Goal: Navigation & Orientation: Find specific page/section

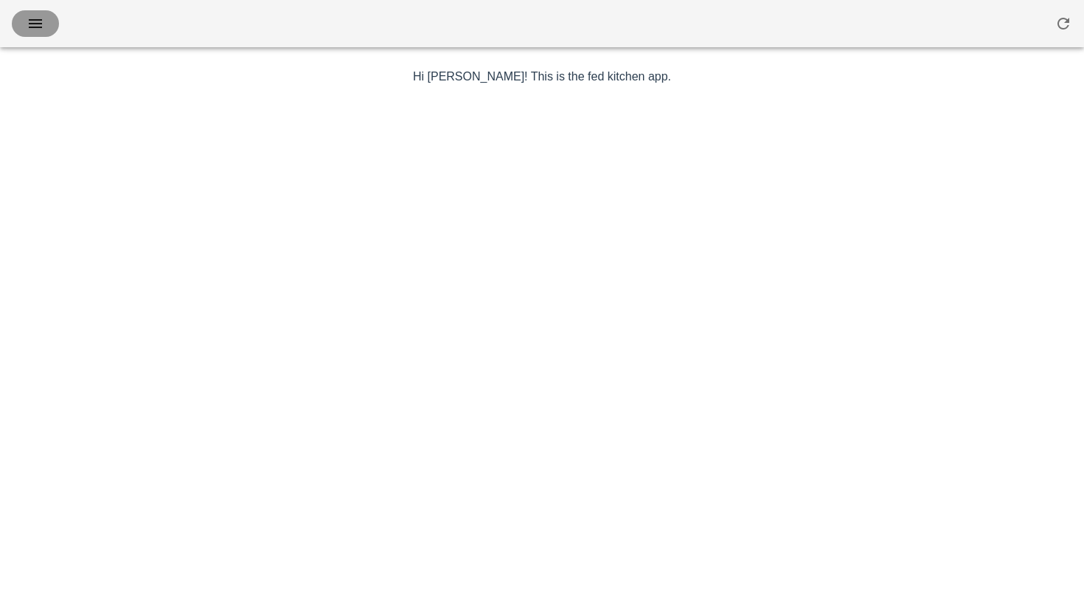
click at [39, 21] on icon "button" at bounding box center [36, 24] width 18 height 18
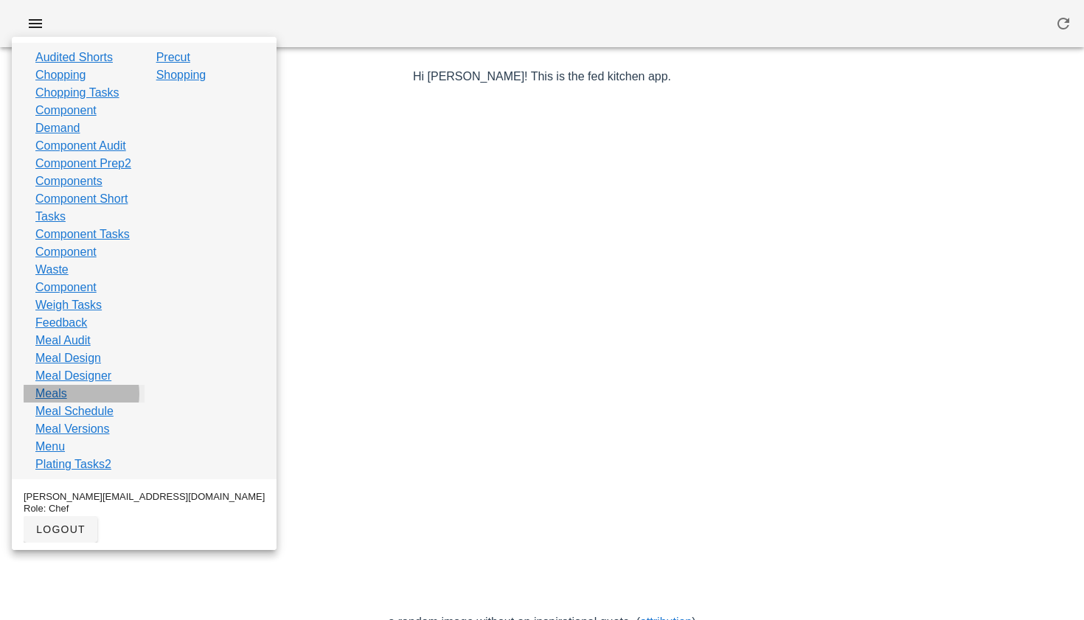
click at [53, 403] on link "Meals" at bounding box center [51, 394] width 32 height 18
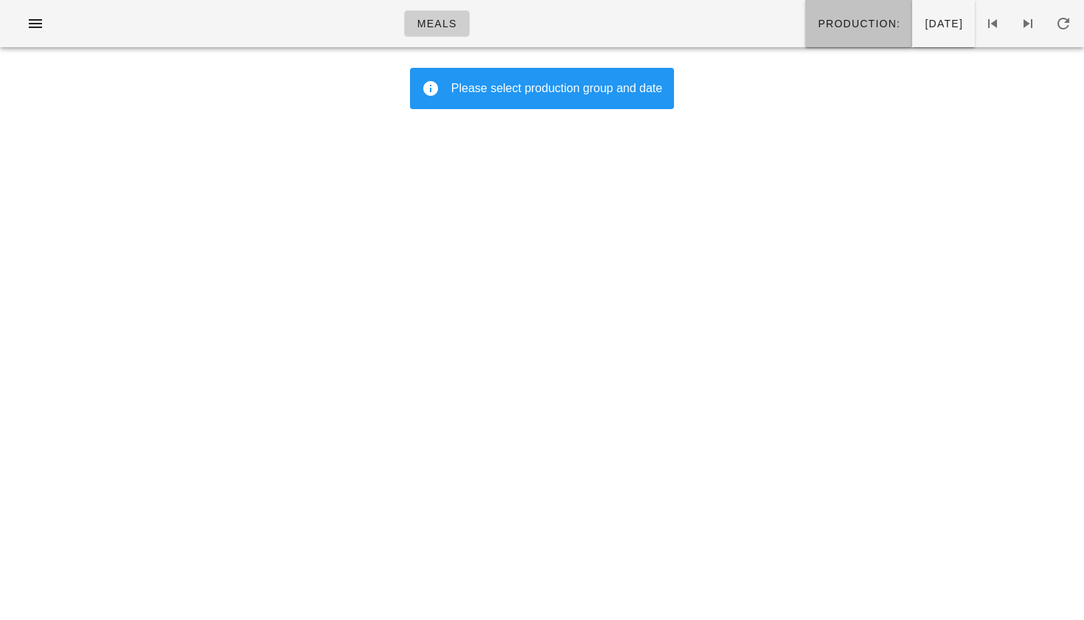
click at [806, 15] on button "Production:" at bounding box center [859, 23] width 107 height 47
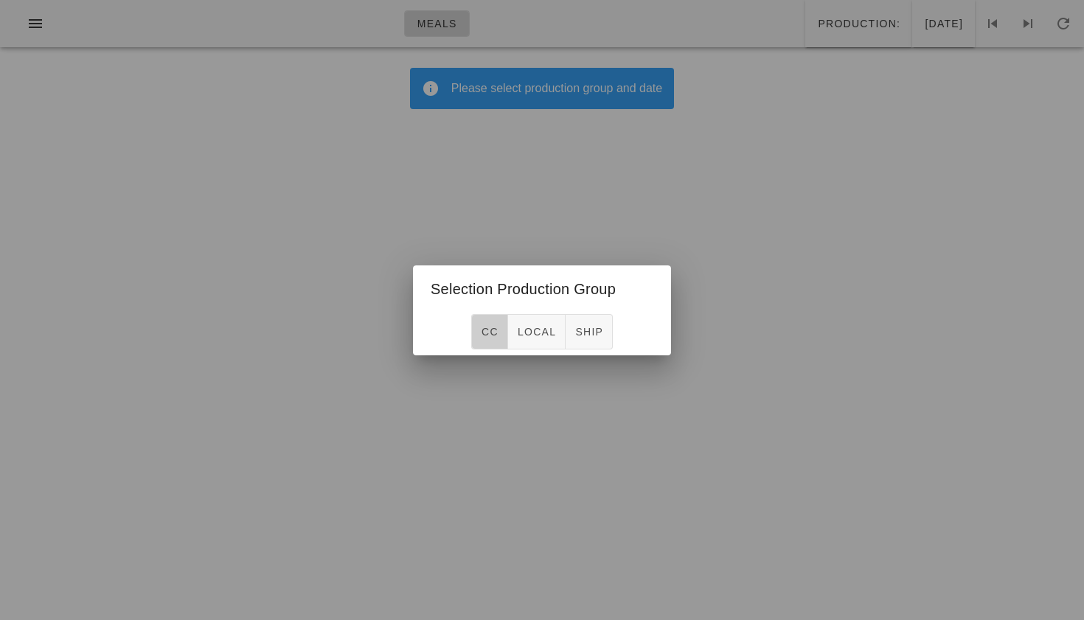
click at [485, 339] on button "CC" at bounding box center [489, 331] width 37 height 35
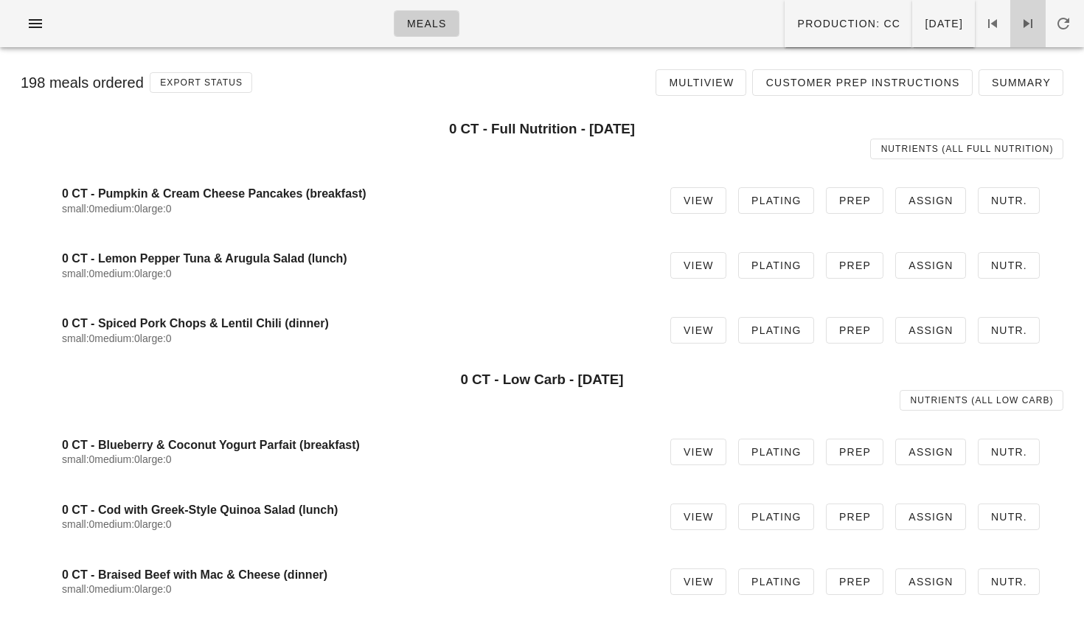
click at [1028, 32] on icon at bounding box center [1029, 24] width 18 height 18
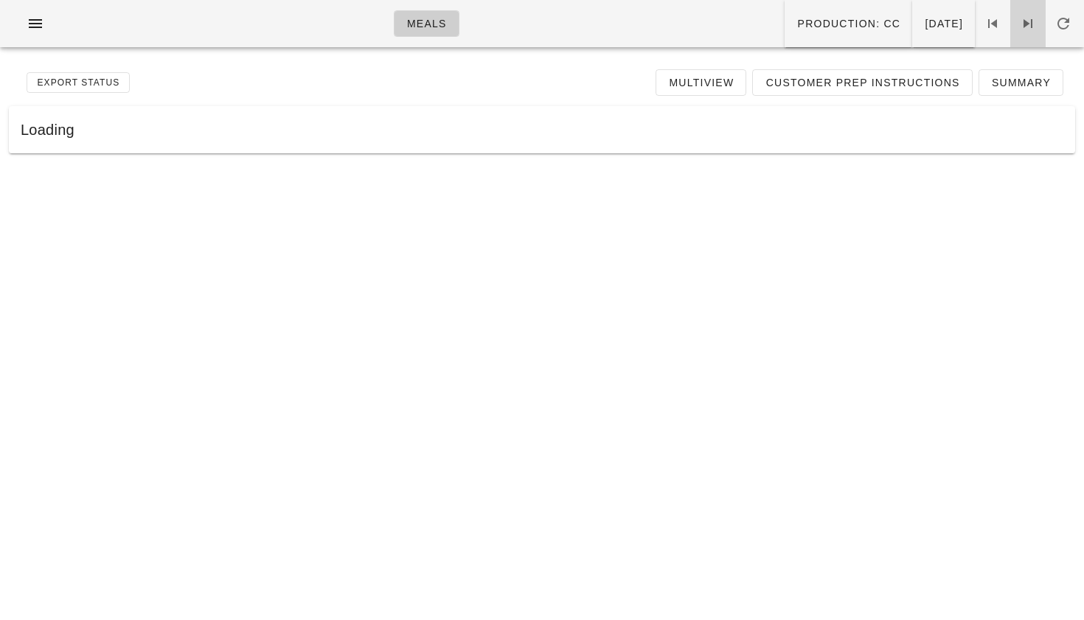
click at [1028, 32] on icon at bounding box center [1029, 24] width 18 height 18
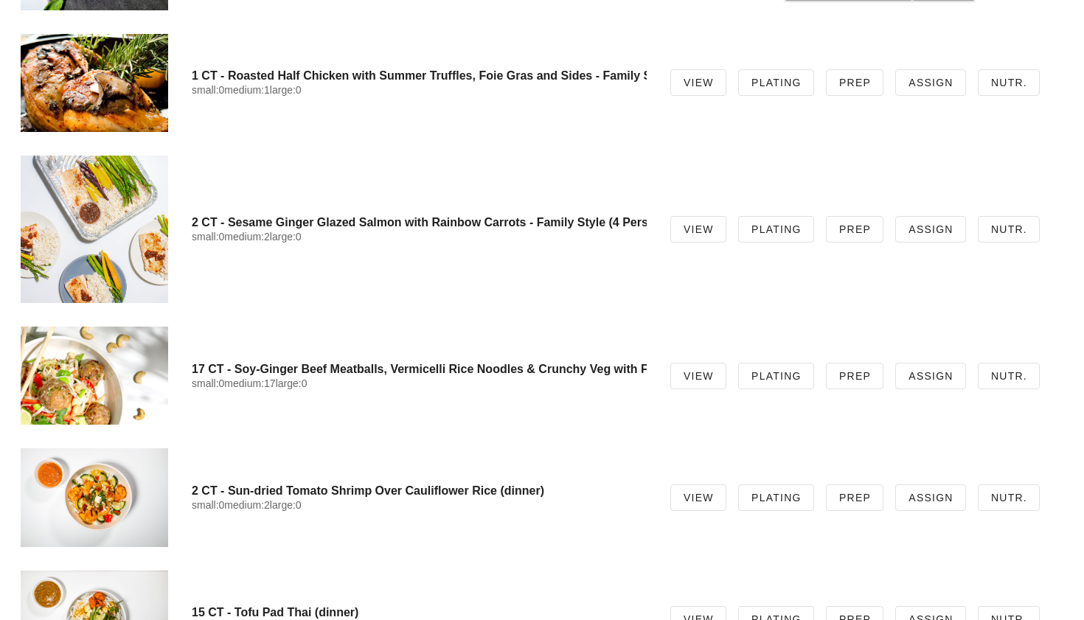
scroll to position [7076, 0]
click at [125, 378] on div at bounding box center [95, 375] width 148 height 98
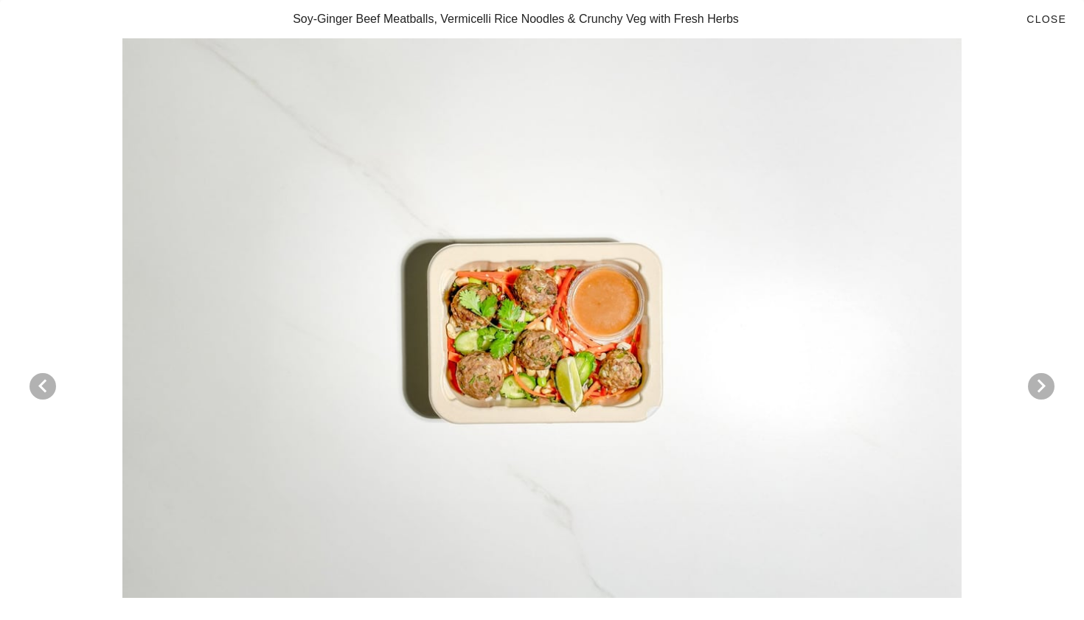
click at [634, 440] on div at bounding box center [542, 318] width 1049 height 560
click at [1036, 386] on icon "Next visual" at bounding box center [1042, 387] width 18 height 18
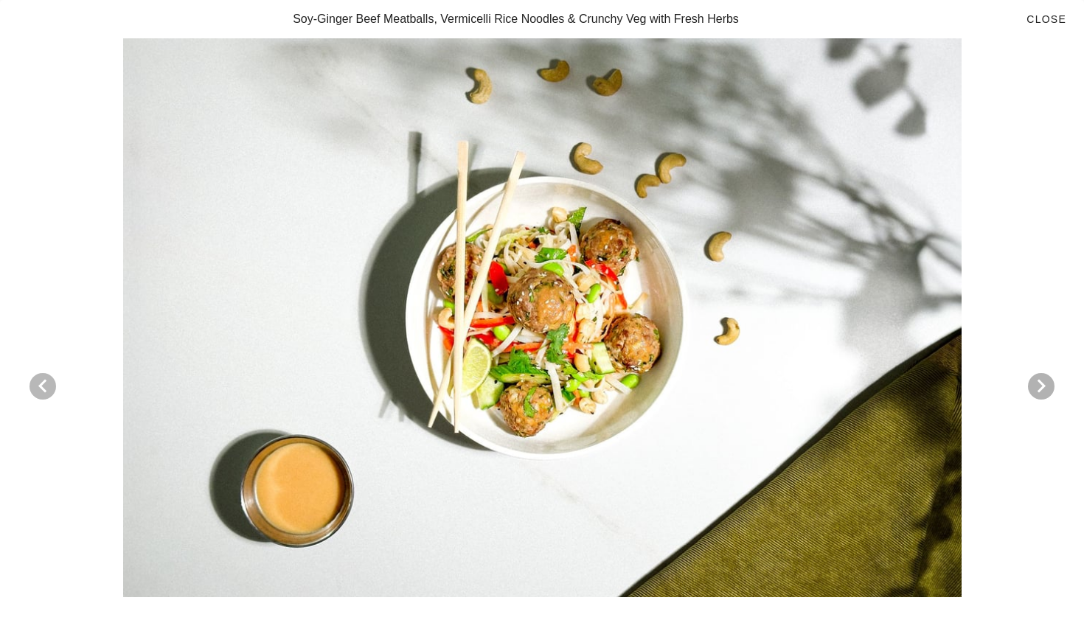
click at [38, 399] on div at bounding box center [542, 387] width 1049 height 699
click at [46, 378] on icon "Previous visual" at bounding box center [43, 387] width 18 height 18
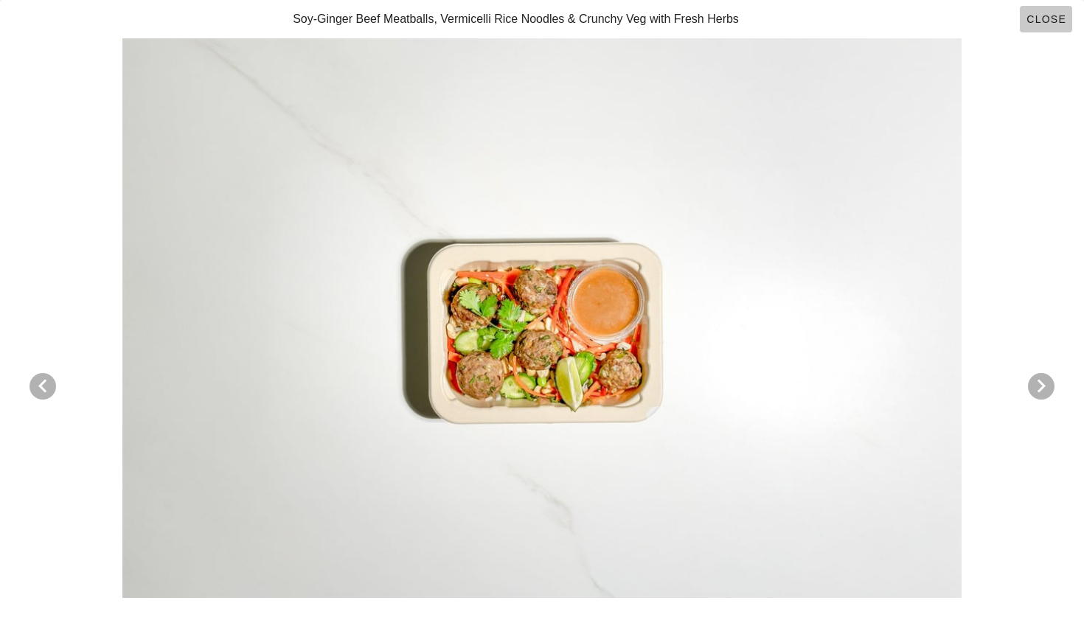
click at [1058, 19] on span "Close" at bounding box center [1046, 19] width 41 height 12
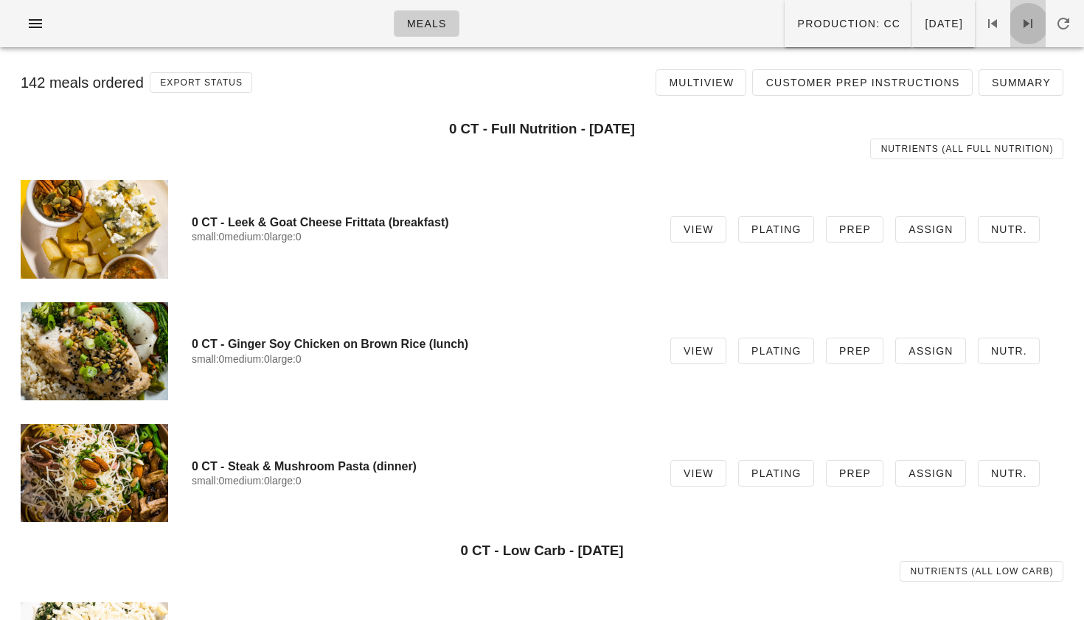
click at [1037, 24] on span at bounding box center [1028, 24] width 35 height 18
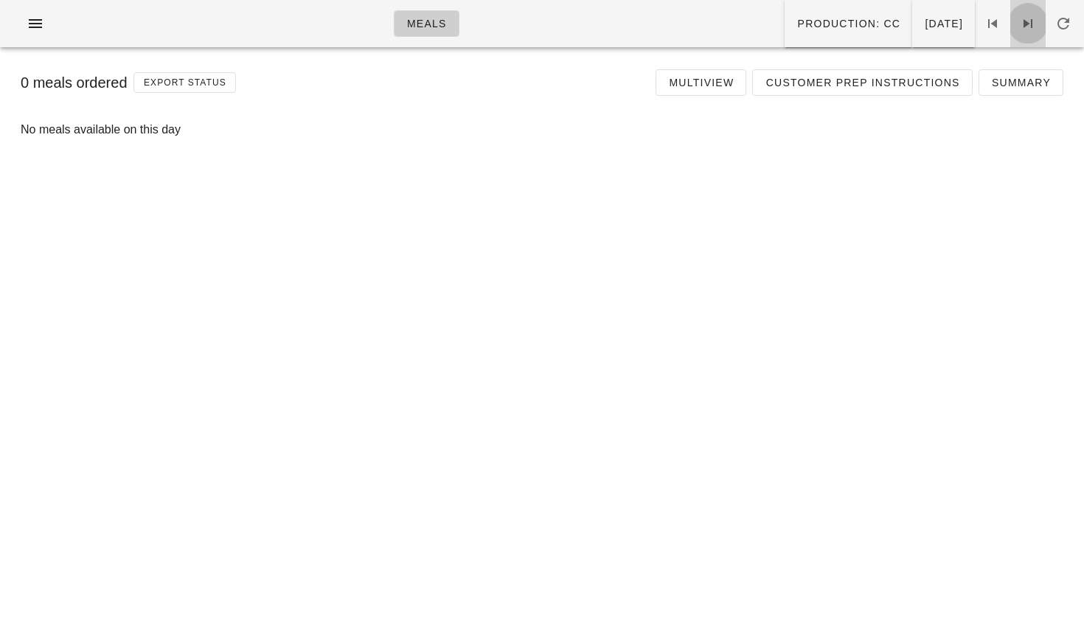
click at [1037, 24] on span at bounding box center [1028, 24] width 35 height 18
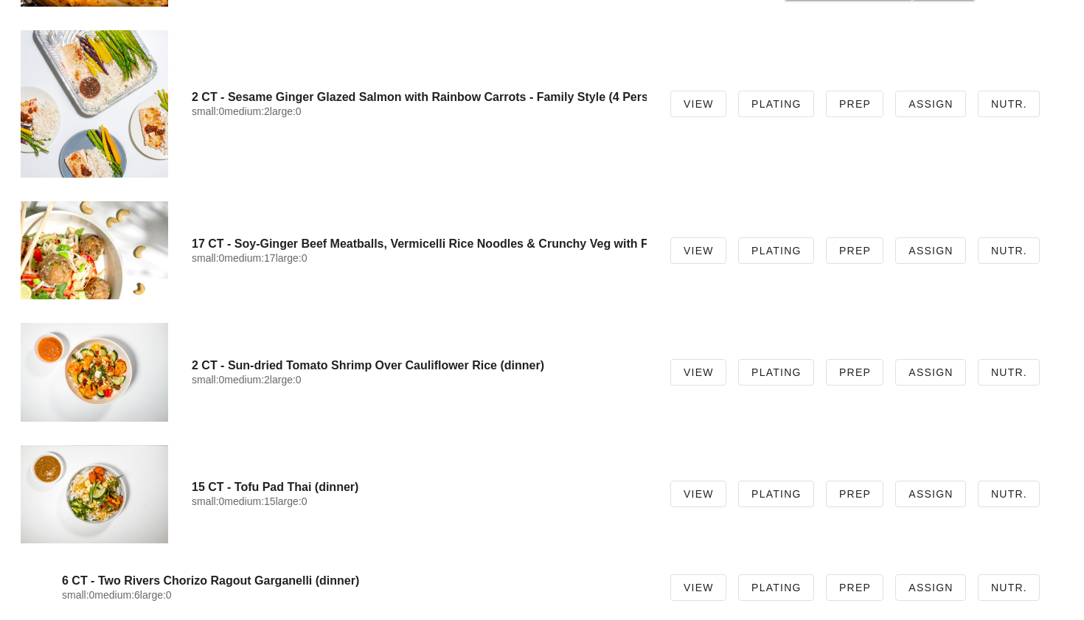
scroll to position [7206, 0]
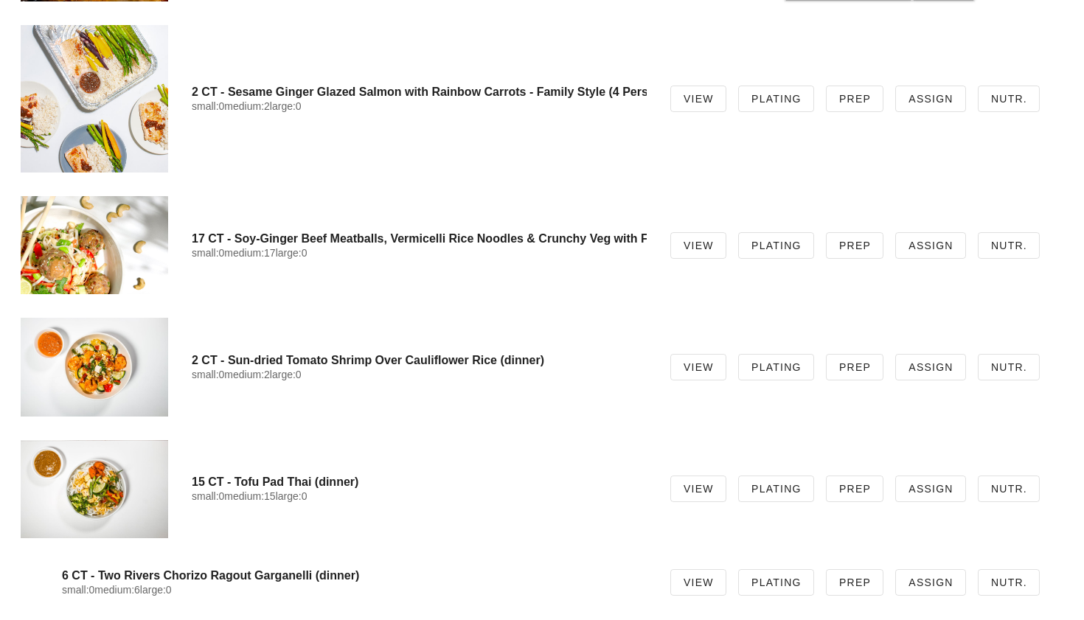
click at [119, 232] on div at bounding box center [95, 245] width 148 height 98
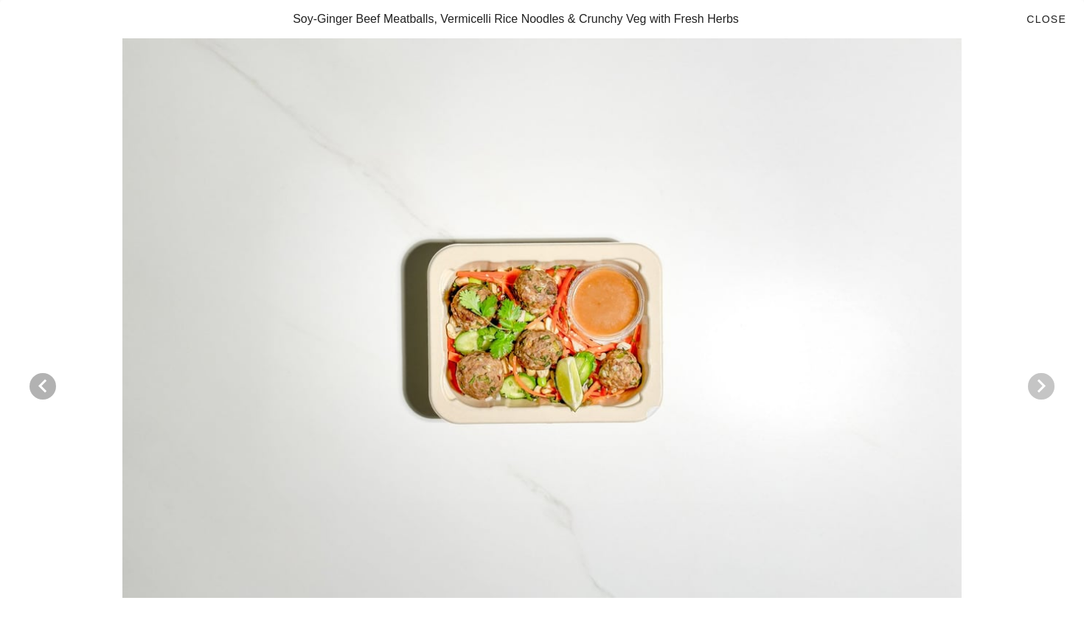
click at [1042, 392] on icon "Next visual" at bounding box center [1042, 387] width 18 height 18
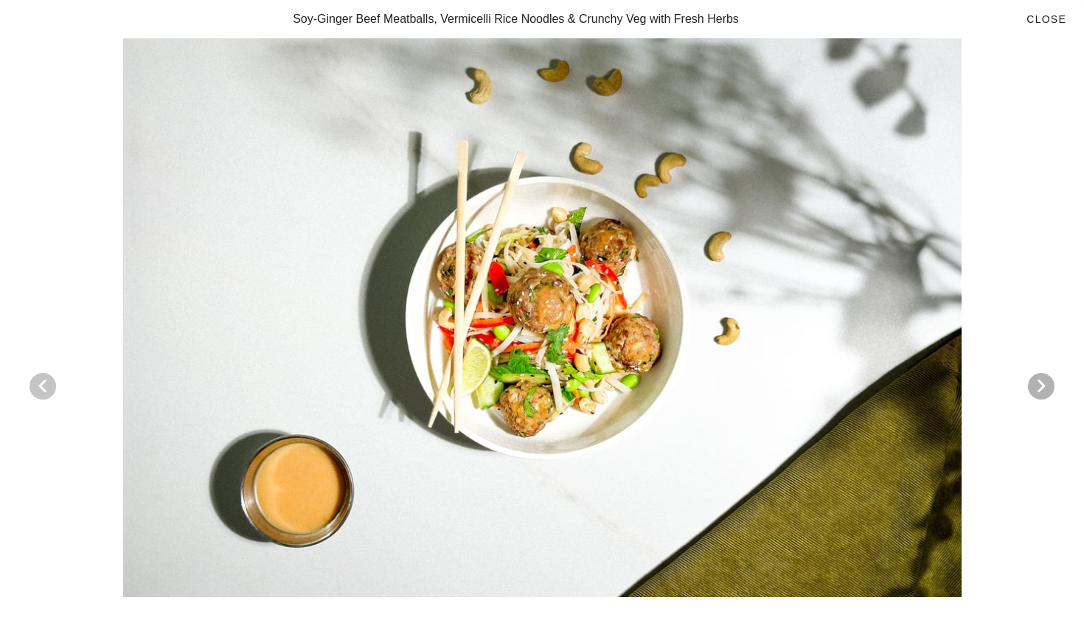
click at [52, 384] on icon "Previous visual" at bounding box center [43, 387] width 18 height 18
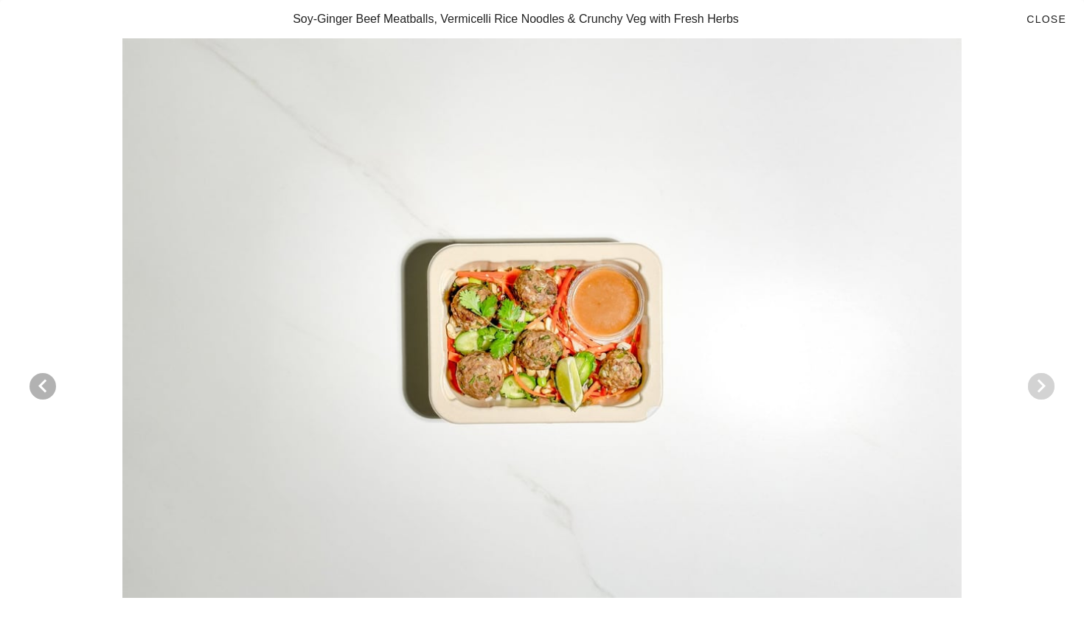
click at [1043, 389] on icon "Next visual" at bounding box center [1042, 387] width 18 height 18
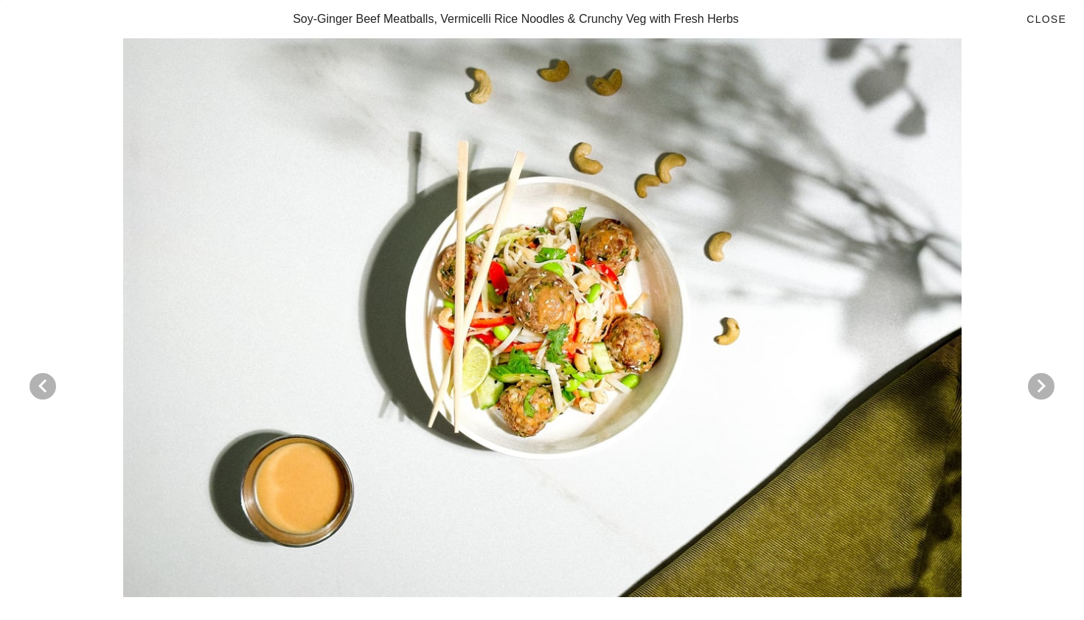
click at [577, 370] on div at bounding box center [542, 317] width 1049 height 559
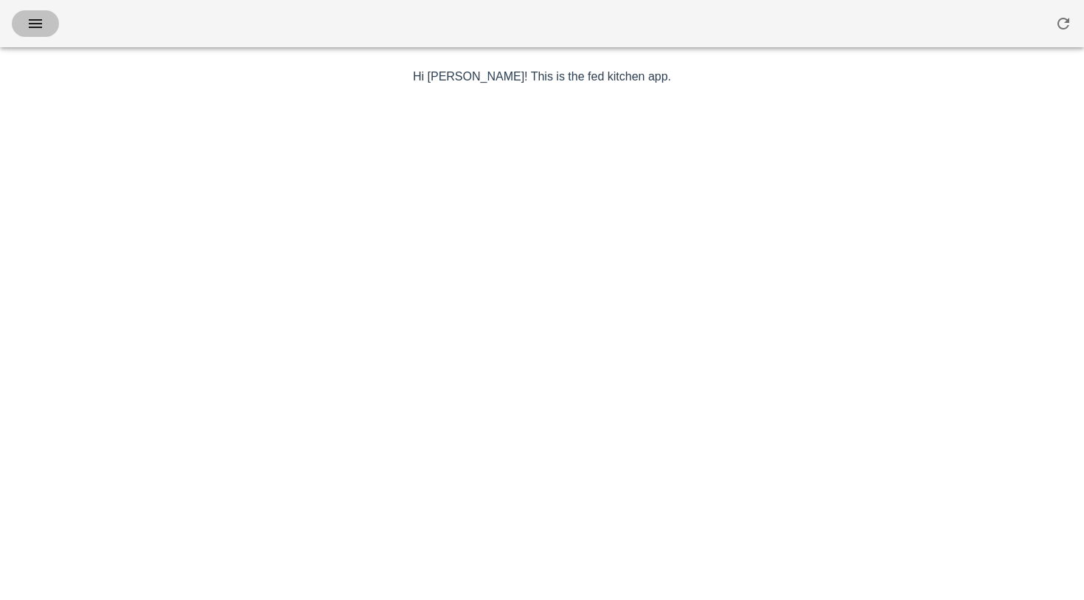
click at [39, 30] on icon "button" at bounding box center [36, 24] width 18 height 18
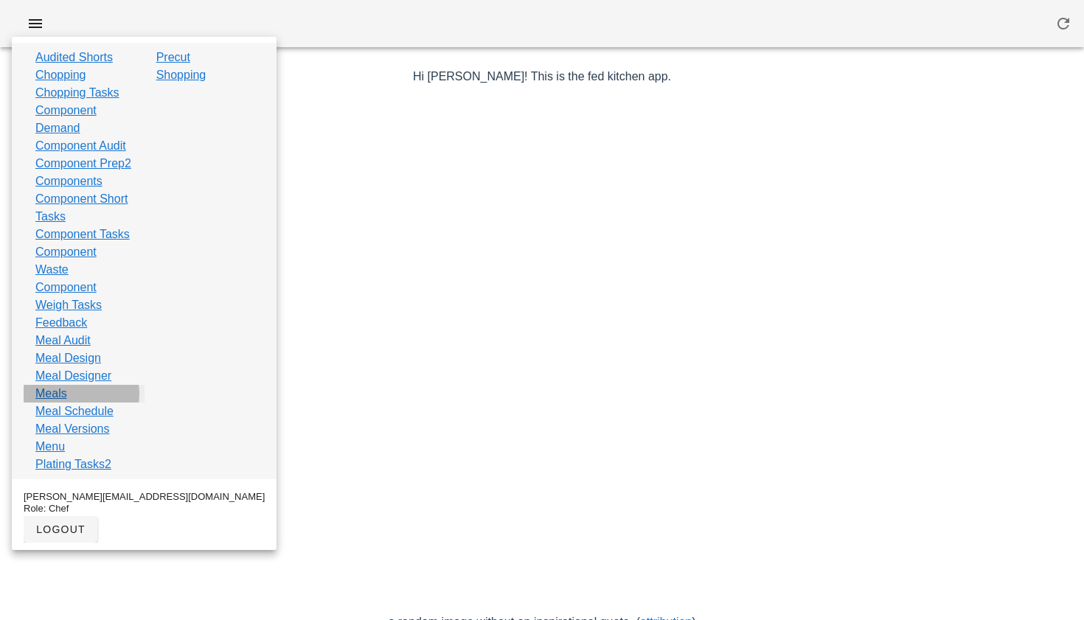
click at [56, 403] on link "Meals" at bounding box center [51, 394] width 32 height 18
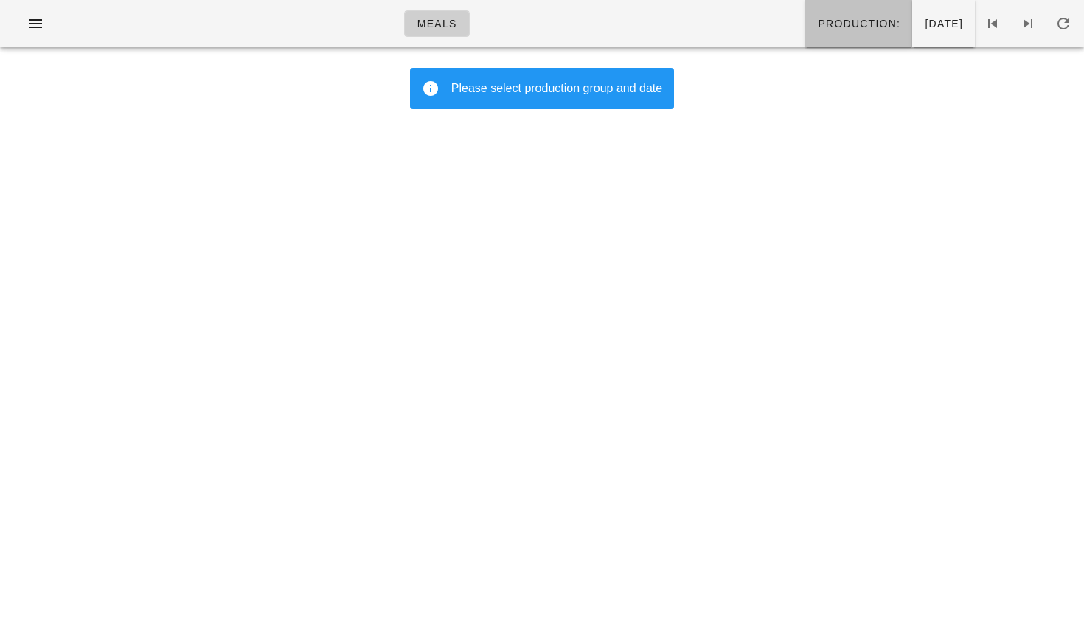
click at [825, 30] on button "Production:" at bounding box center [859, 23] width 107 height 47
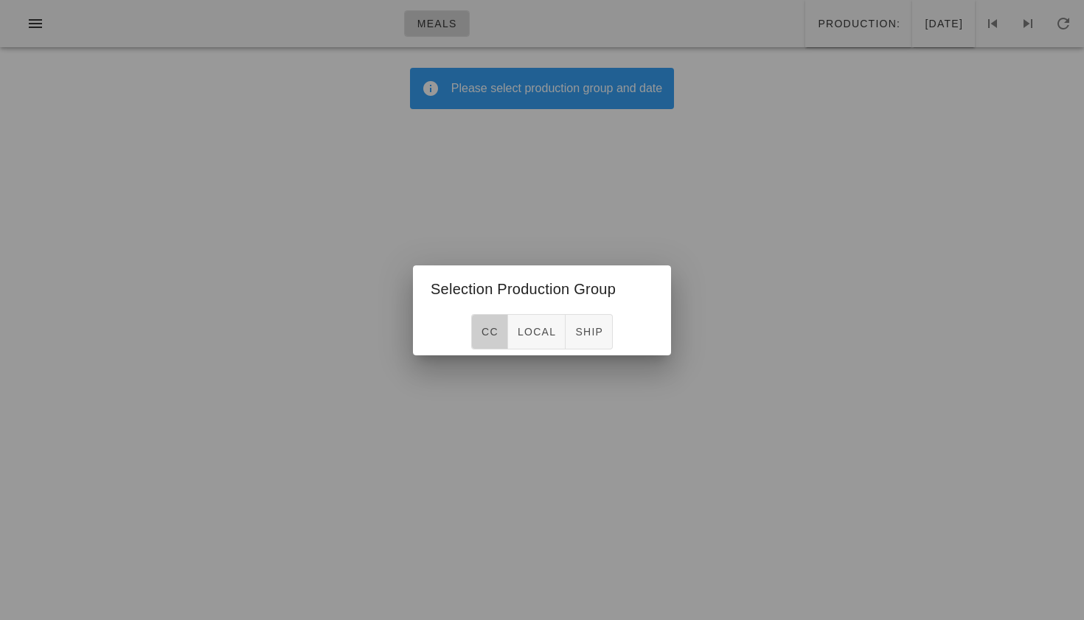
click at [486, 334] on span "CC" at bounding box center [490, 332] width 18 height 12
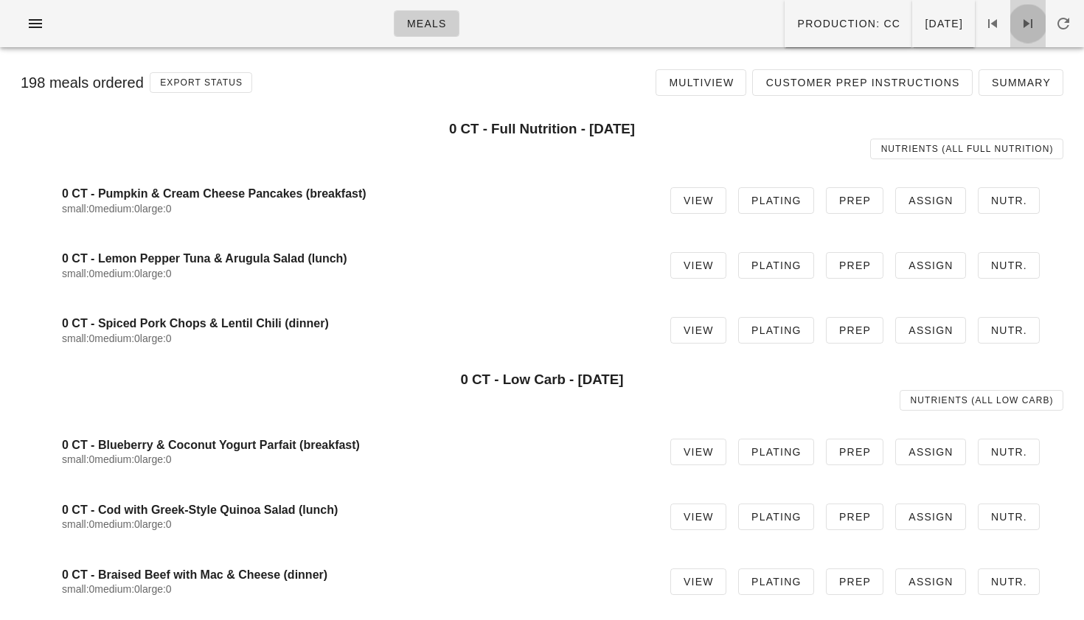
click at [1022, 22] on icon at bounding box center [1029, 24] width 18 height 18
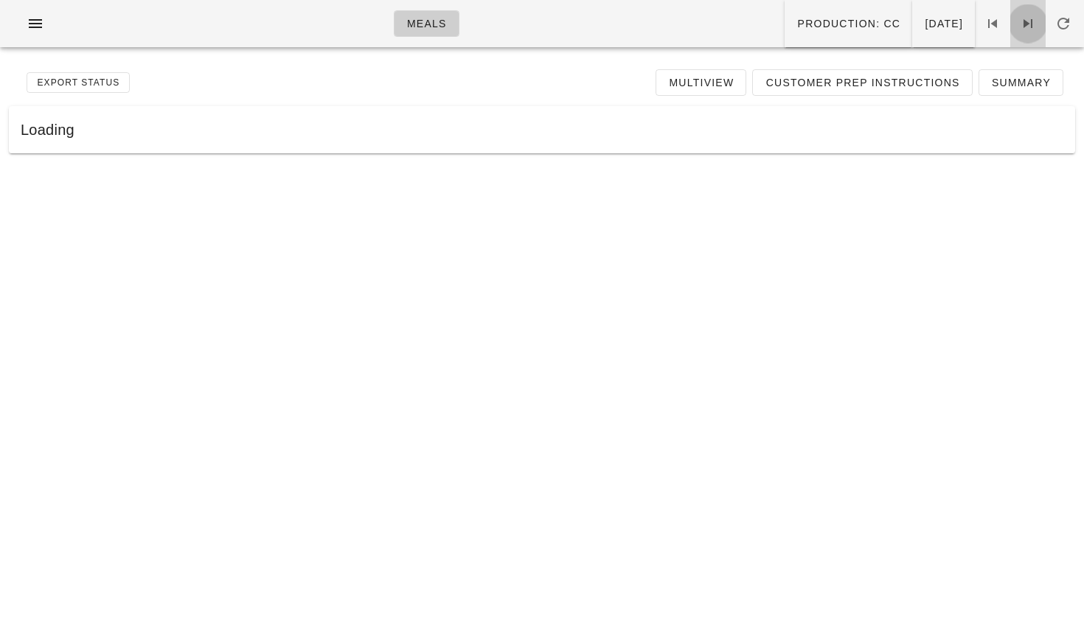
click at [1022, 22] on icon at bounding box center [1029, 24] width 18 height 18
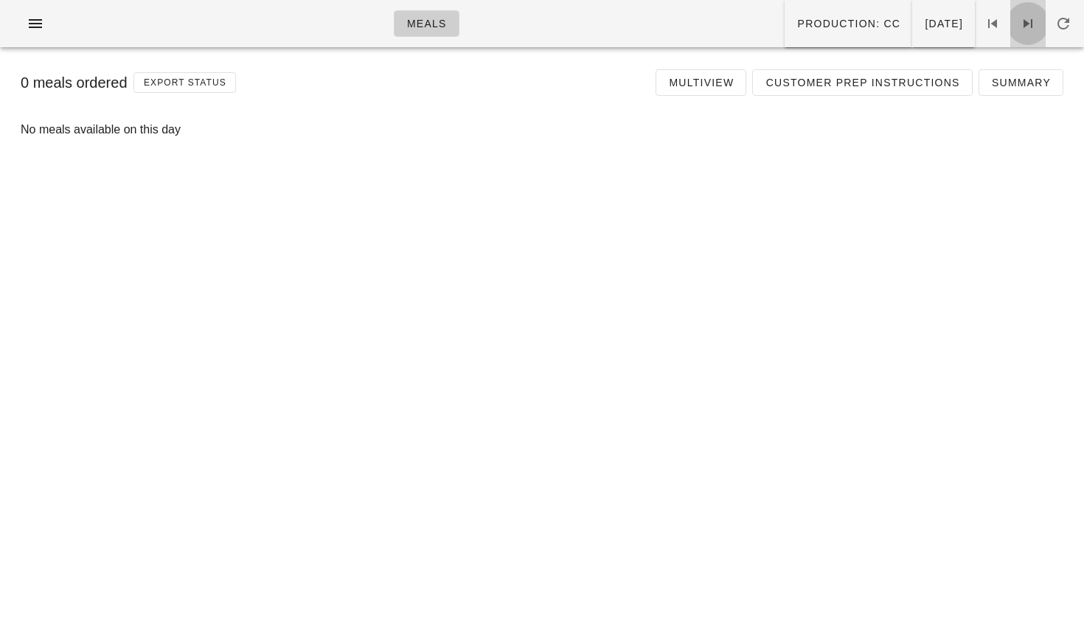
click at [1018, 29] on span at bounding box center [1028, 24] width 35 height 18
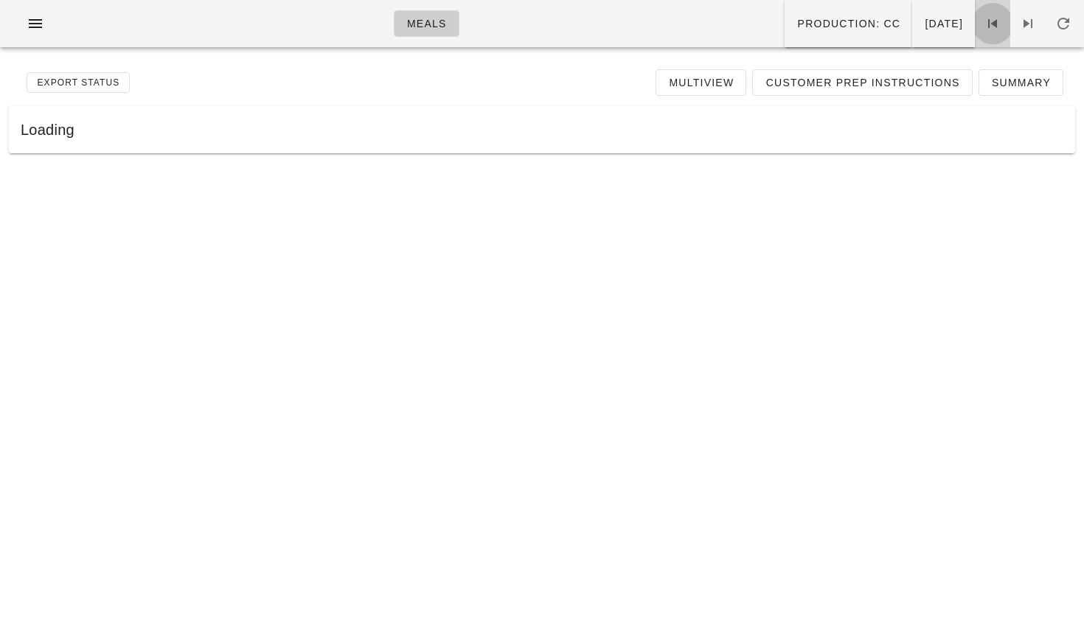
click at [997, 28] on icon at bounding box center [993, 24] width 18 height 18
click at [797, 27] on span "Production: CC" at bounding box center [849, 24] width 104 height 12
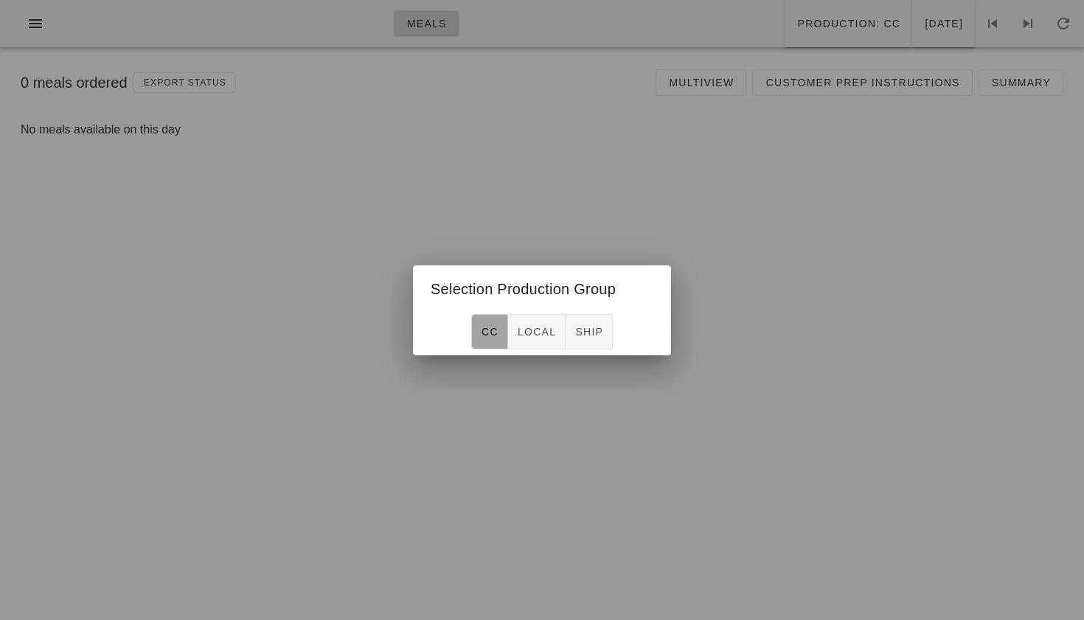
click at [480, 331] on button "CC" at bounding box center [489, 331] width 37 height 35
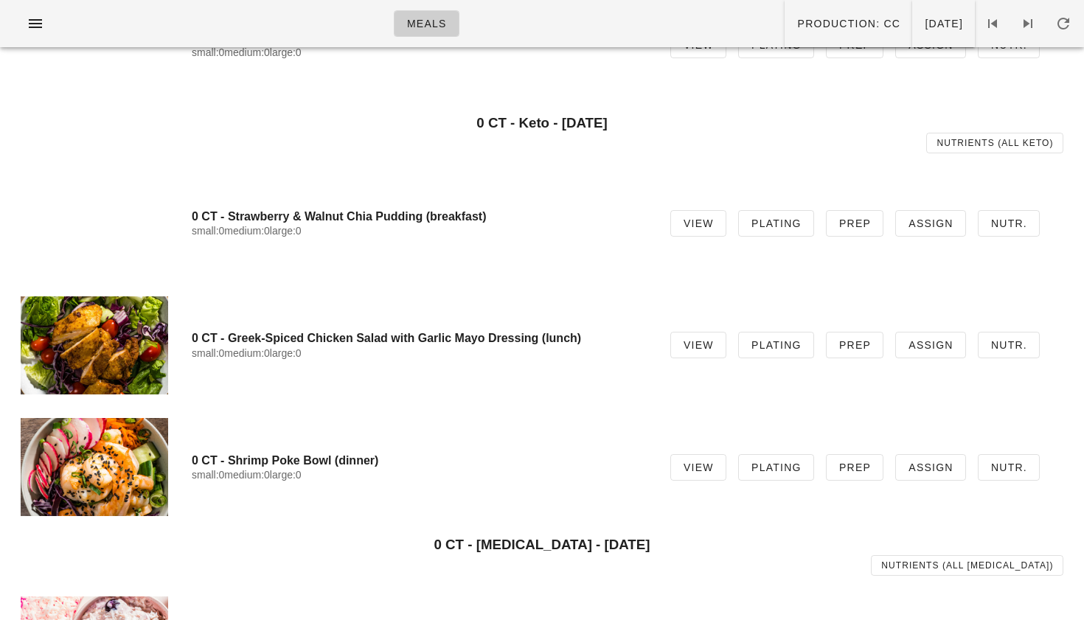
scroll to position [790, 0]
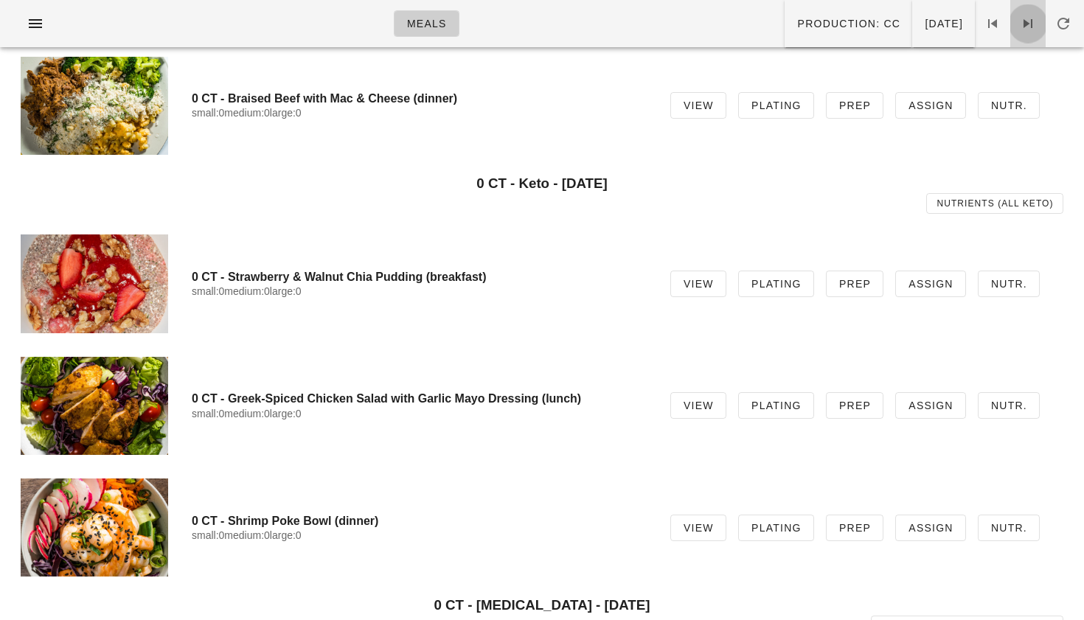
click at [1025, 24] on icon at bounding box center [1029, 24] width 18 height 18
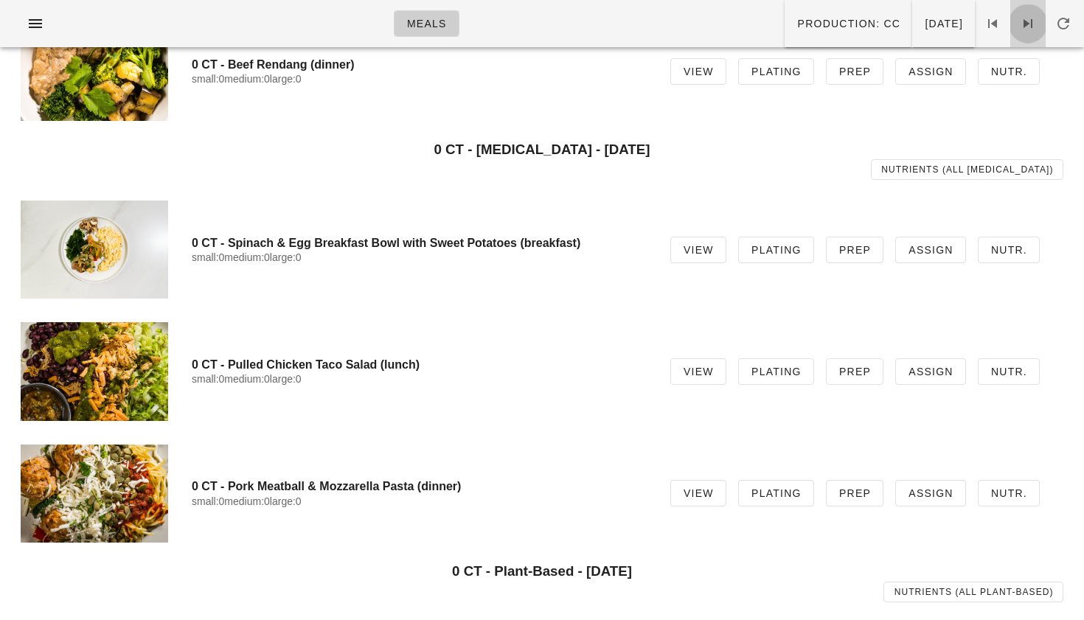
click at [1025, 24] on icon at bounding box center [1029, 24] width 18 height 18
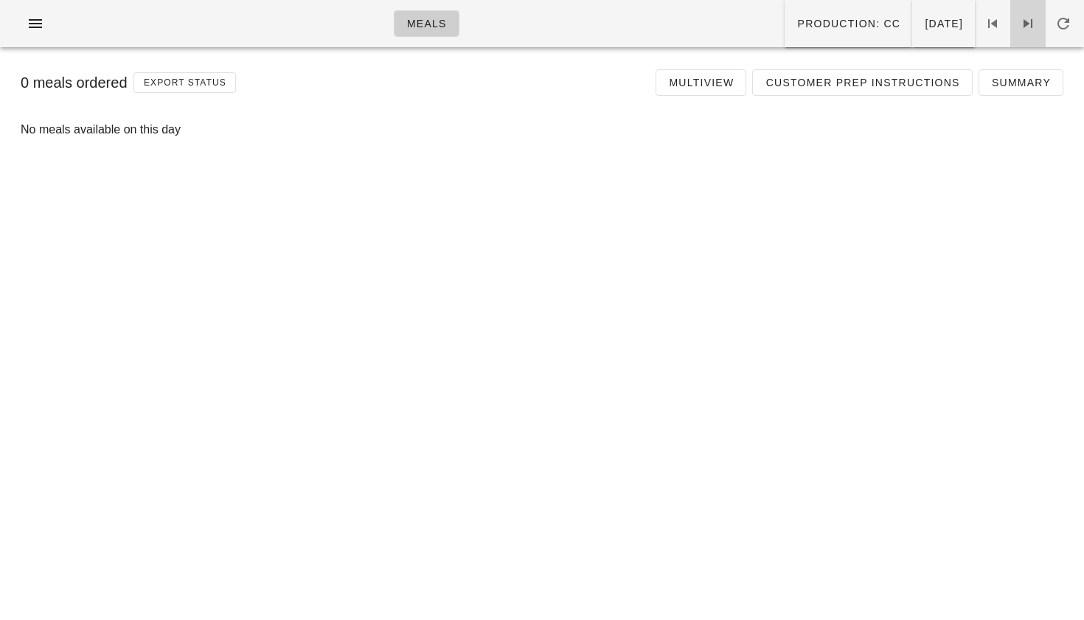
click at [1024, 21] on icon at bounding box center [1029, 24] width 18 height 18
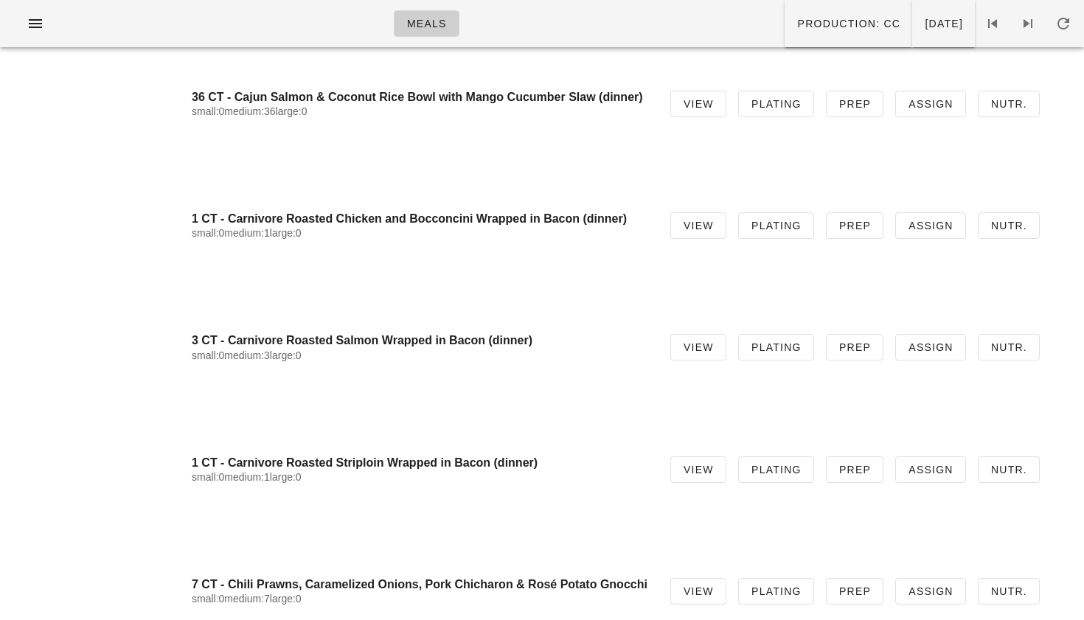
scroll to position [5147, 0]
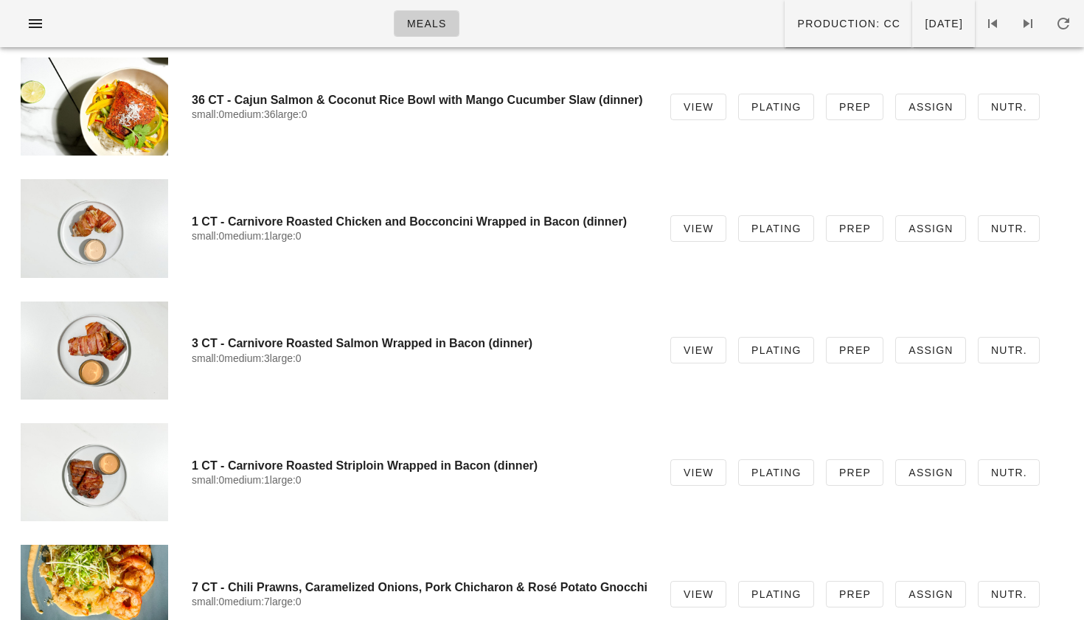
click at [97, 107] on div at bounding box center [95, 107] width 148 height 98
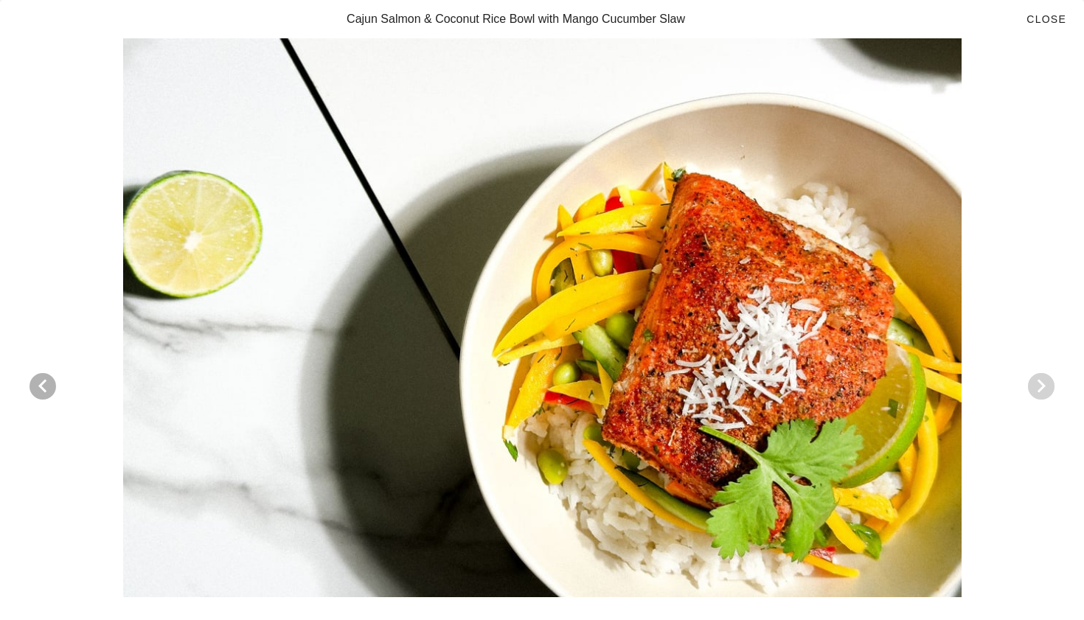
click at [1045, 390] on icon "Next visual" at bounding box center [1042, 387] width 18 height 18
